Goal: Find specific page/section: Find specific page/section

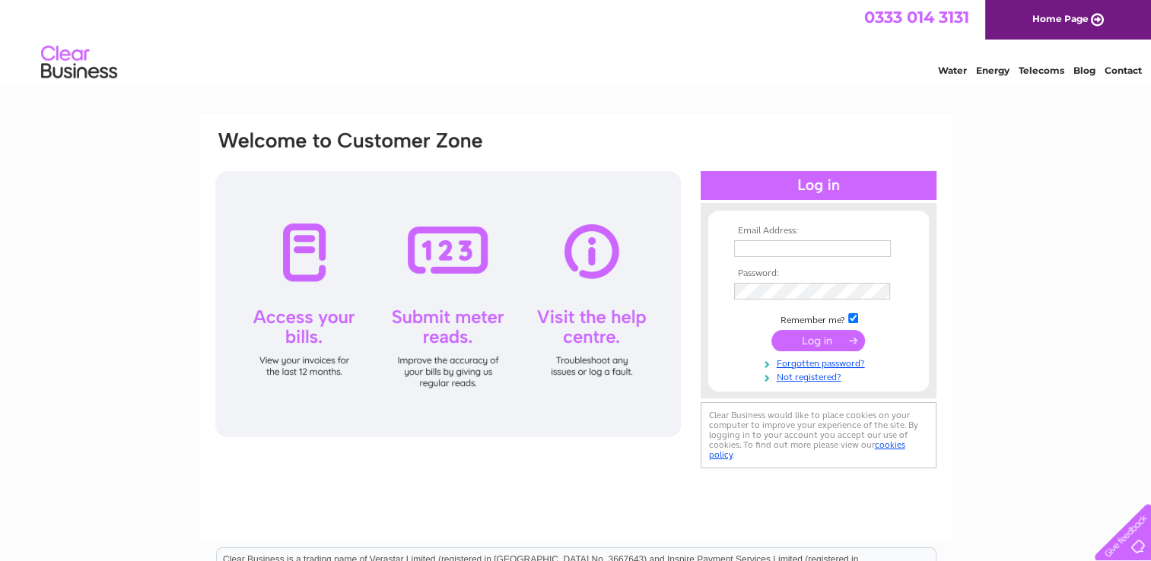
type input "finance@cas.org.uk"
click at [825, 348] on input "submit" at bounding box center [818, 340] width 94 height 21
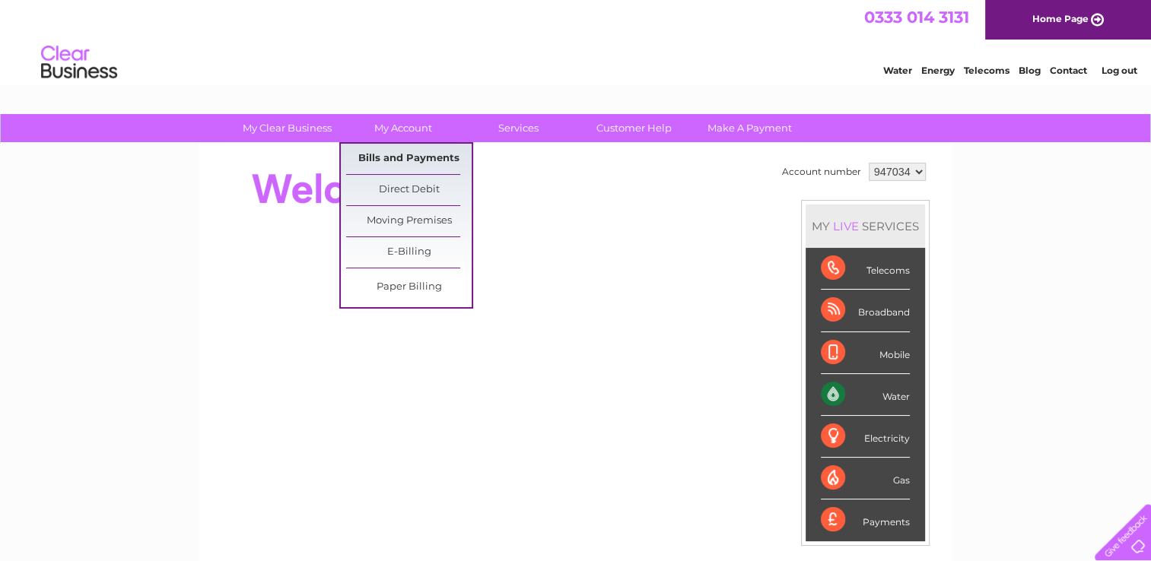
click at [416, 157] on link "Bills and Payments" at bounding box center [409, 159] width 126 height 30
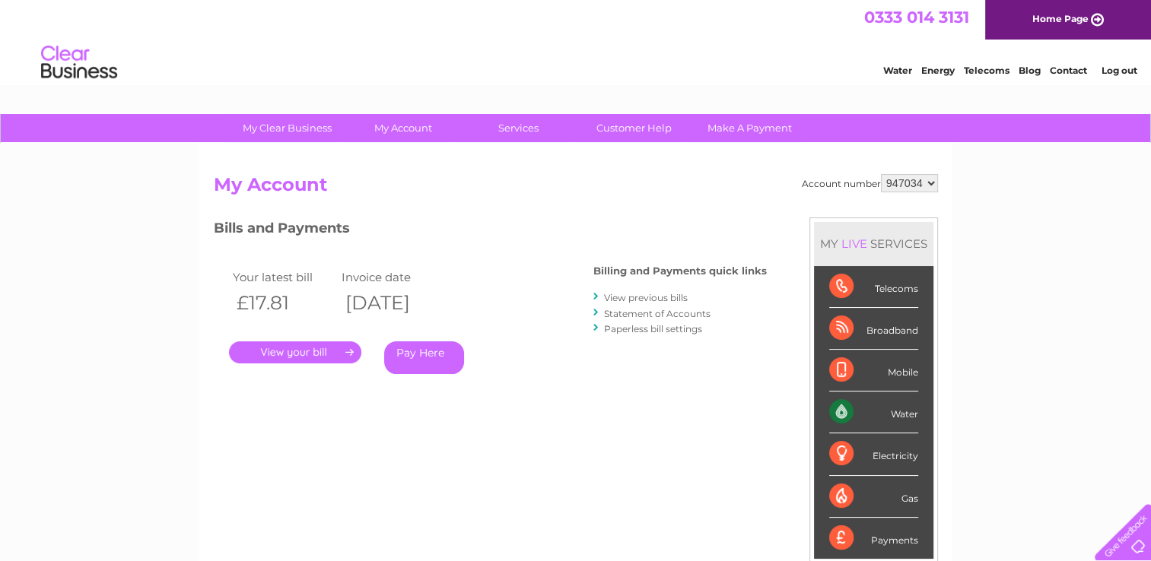
click at [300, 354] on link "." at bounding box center [295, 353] width 132 height 22
